Goal: Find specific page/section: Find specific page/section

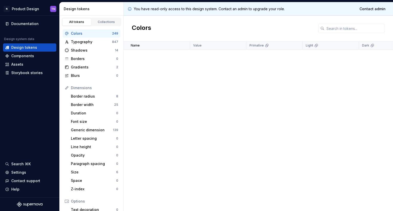
scroll to position [679, 0]
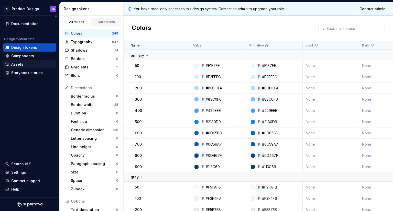
click at [16, 66] on div "Assets" at bounding box center [17, 64] width 12 height 5
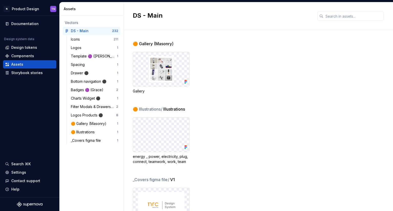
scroll to position [3368, 0]
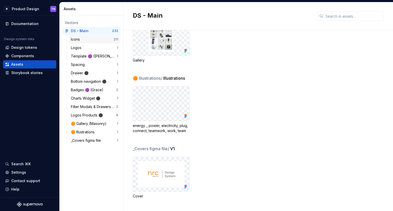
click at [90, 38] on div "Icons" at bounding box center [92, 39] width 43 height 5
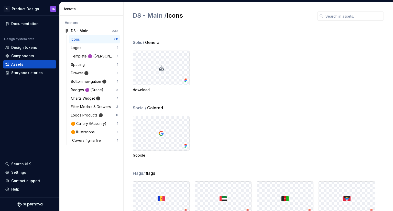
click at [159, 108] on span "Colored" at bounding box center [155, 108] width 16 height 6
click at [158, 41] on span "General" at bounding box center [152, 42] width 15 height 6
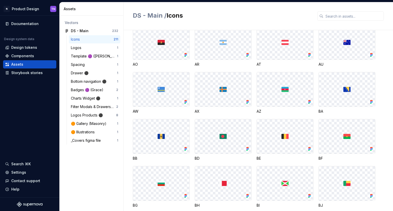
scroll to position [256, 0]
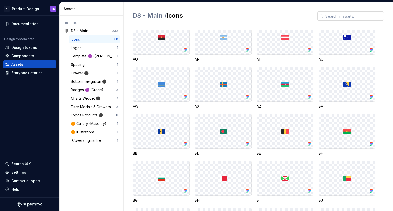
click at [367, 12] on input "text" at bounding box center [354, 16] width 60 height 9
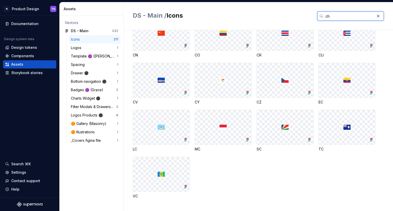
scroll to position [0, 0]
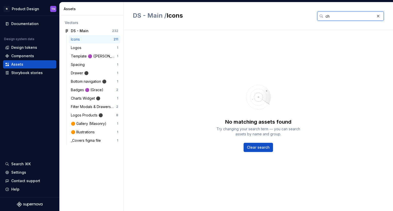
type input "c"
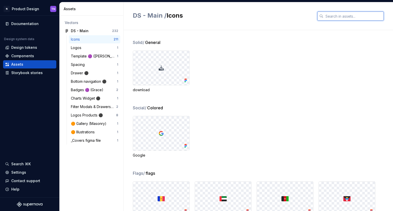
paste input "check-outline"
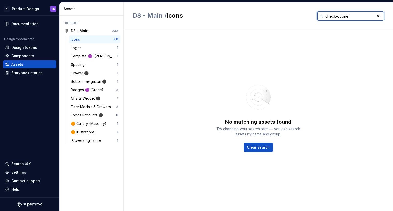
type input "check-outline"
click at [80, 117] on div "Logos Products ⚫️" at bounding box center [88, 115] width 34 height 5
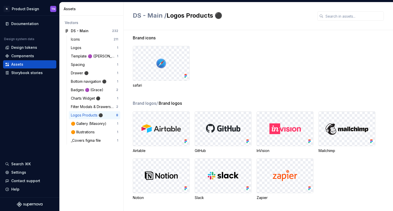
scroll to position [6, 0]
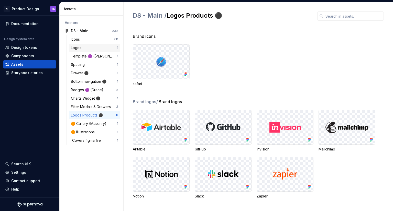
click at [88, 50] on div "Logos" at bounding box center [94, 47] width 46 height 5
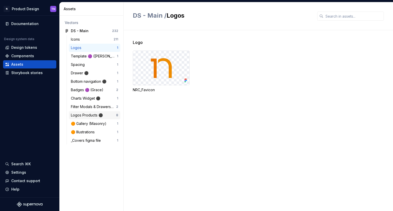
click at [103, 113] on div "Logos Products ⚫️" at bounding box center [88, 115] width 34 height 5
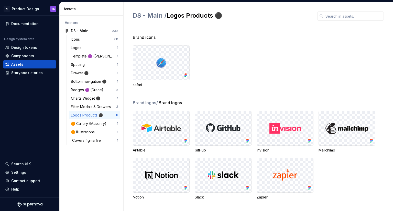
scroll to position [6, 0]
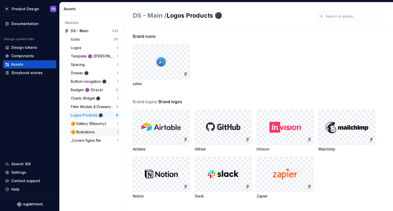
click at [84, 134] on div "🟠 Illustrations" at bounding box center [84, 132] width 26 height 5
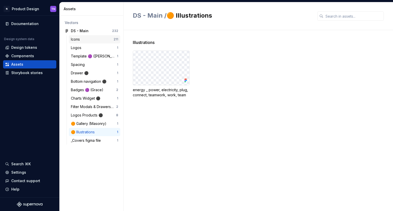
click at [79, 37] on div "Icons" at bounding box center [76, 39] width 11 height 5
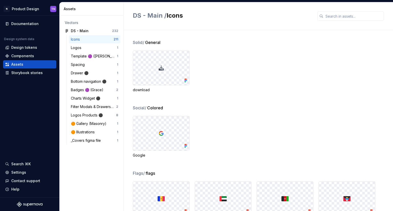
click at [165, 73] on div at bounding box center [161, 68] width 56 height 34
